Goal: Task Accomplishment & Management: Manage account settings

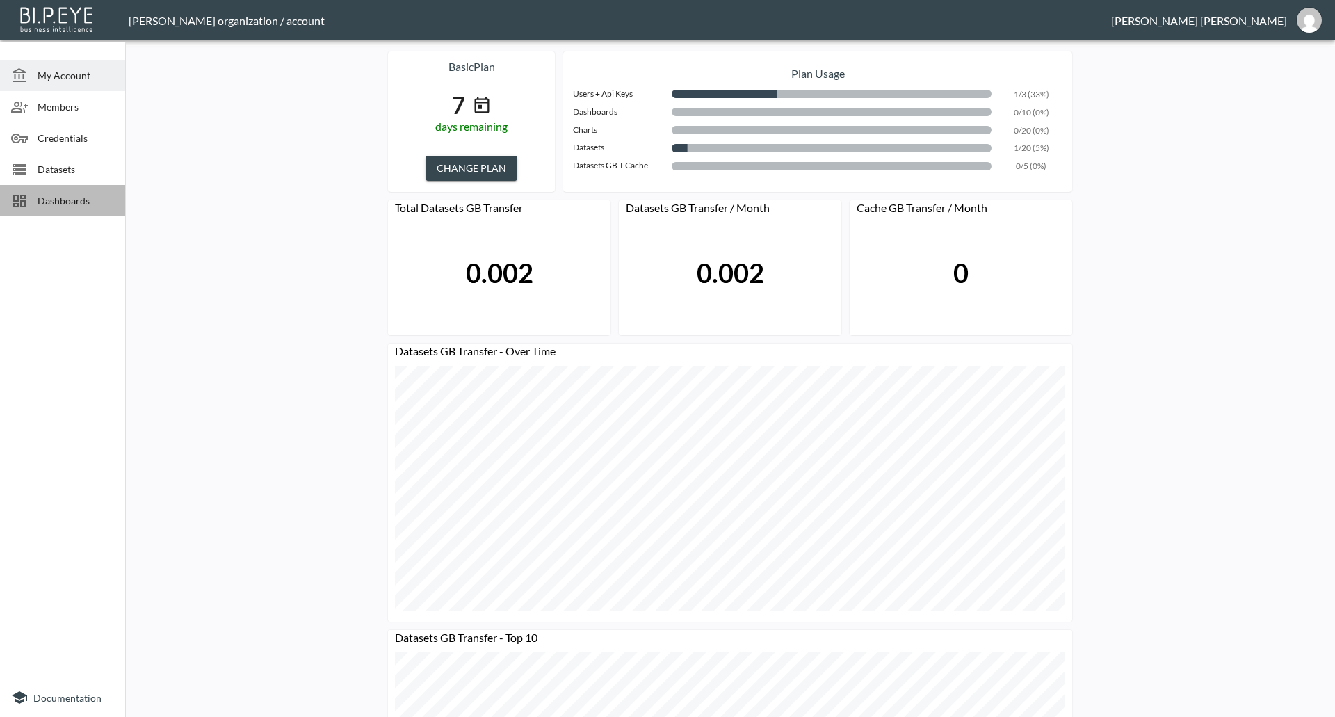
click at [62, 200] on span "Dashboards" at bounding box center [76, 200] width 76 height 15
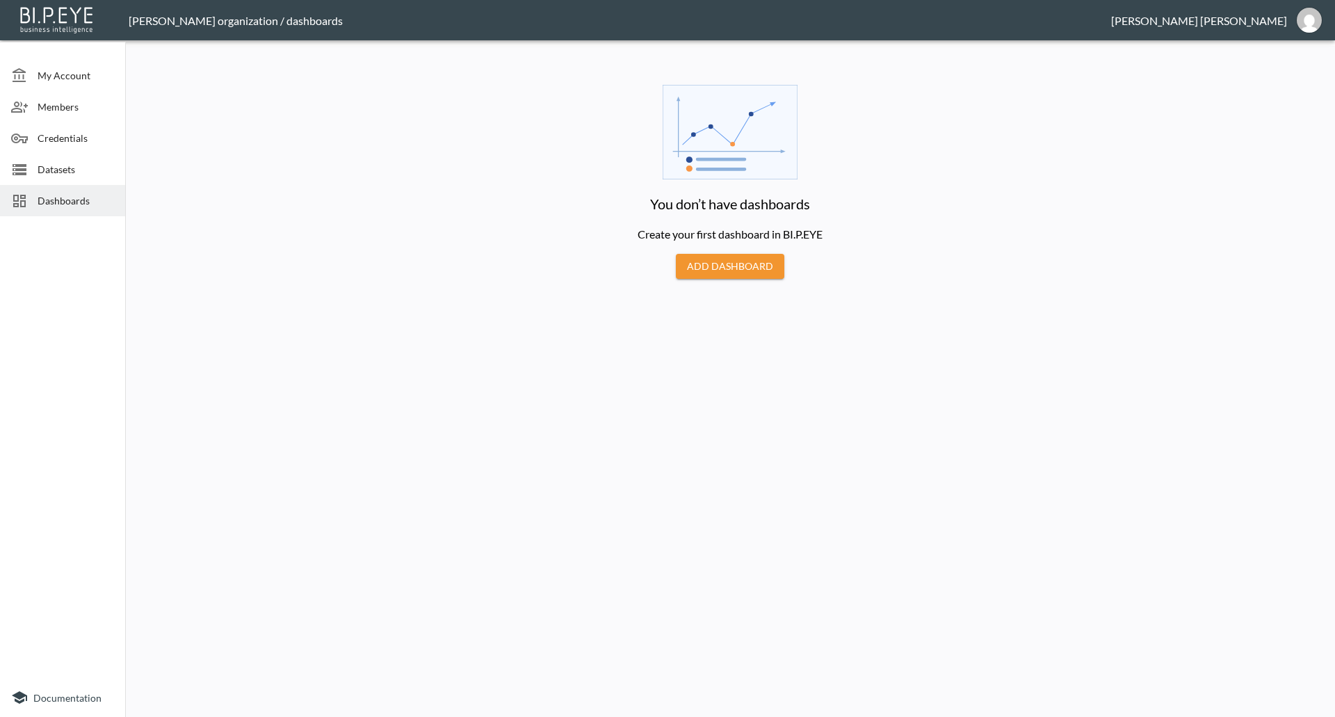
click at [1277, 26] on div "[PERSON_NAME]" at bounding box center [1199, 20] width 176 height 13
click at [1307, 19] on img "jessica@mutualart.com" at bounding box center [1308, 20] width 25 height 25
click at [1266, 59] on li "Switch Organization" at bounding box center [1274, 54] width 120 height 25
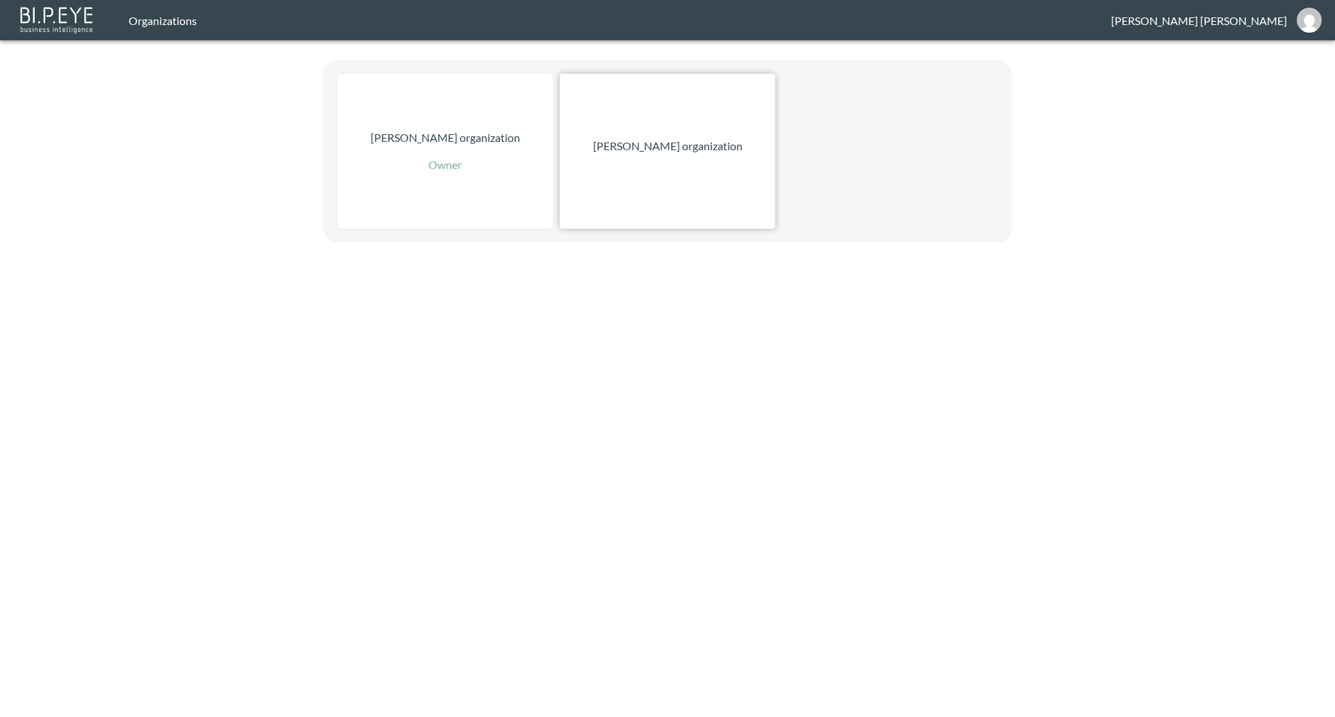
click at [625, 169] on div "[PERSON_NAME] organization" at bounding box center [667, 151] width 215 height 155
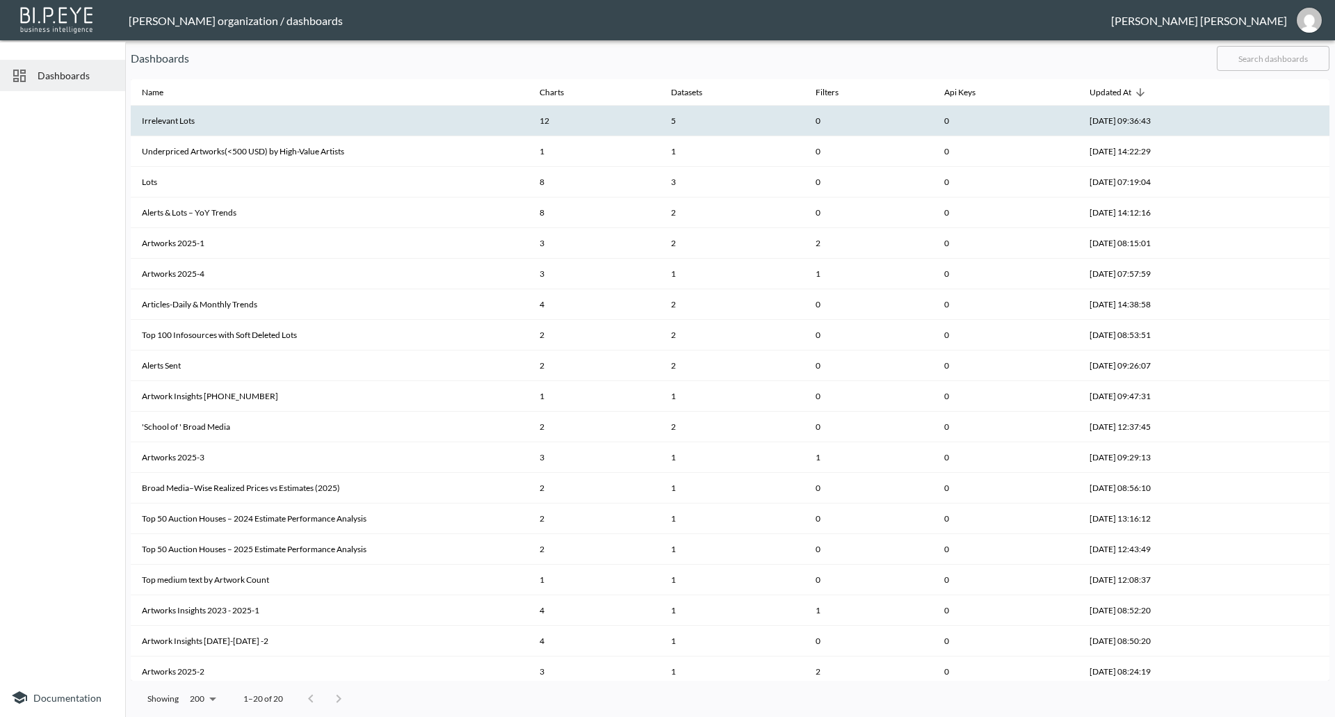
click at [213, 111] on th "Irrelevant Lots" at bounding box center [330, 121] width 398 height 31
